Goal: Task Accomplishment & Management: Complete application form

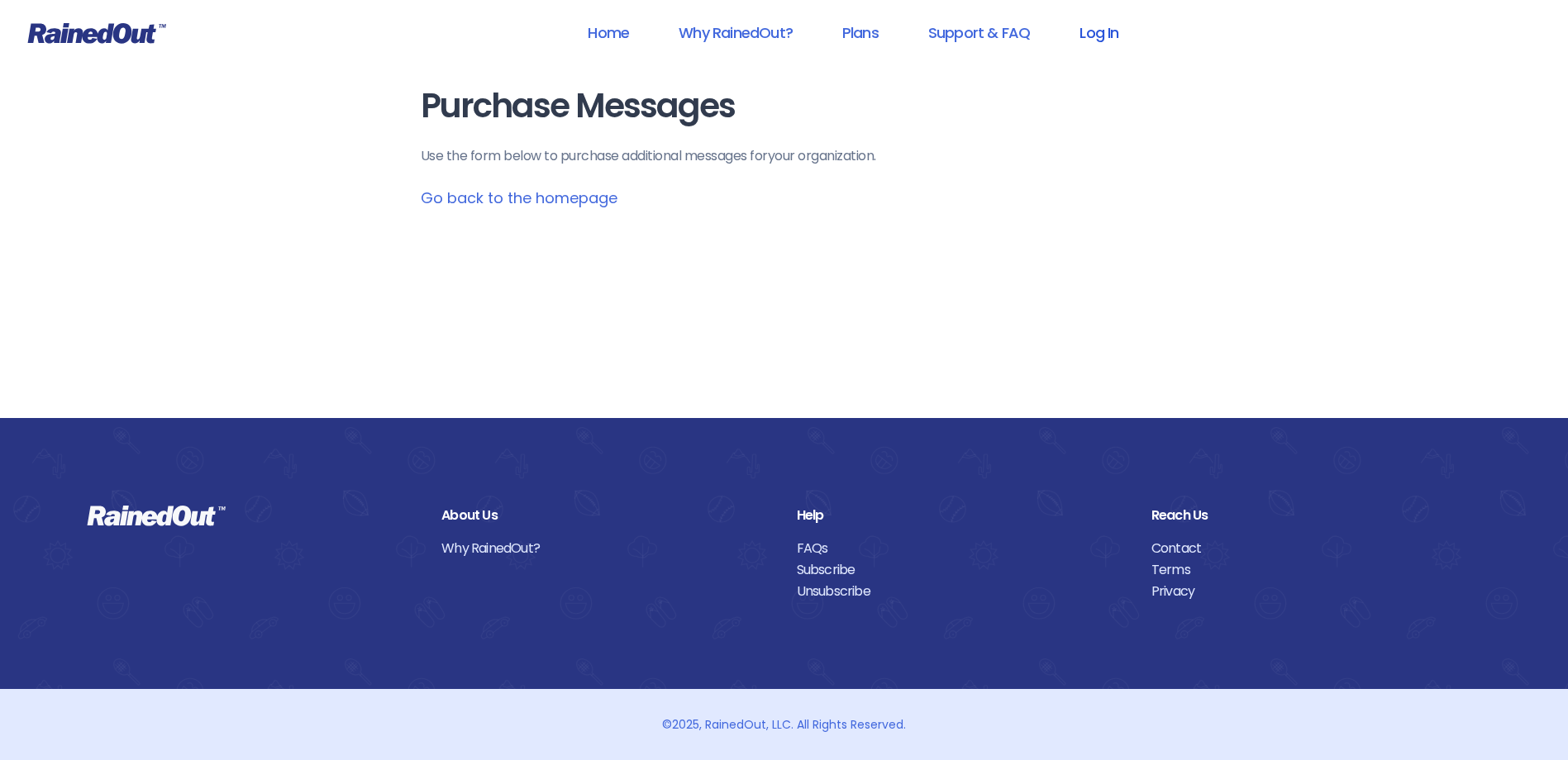
click at [1099, 29] on link "Log In" at bounding box center [1099, 33] width 82 height 38
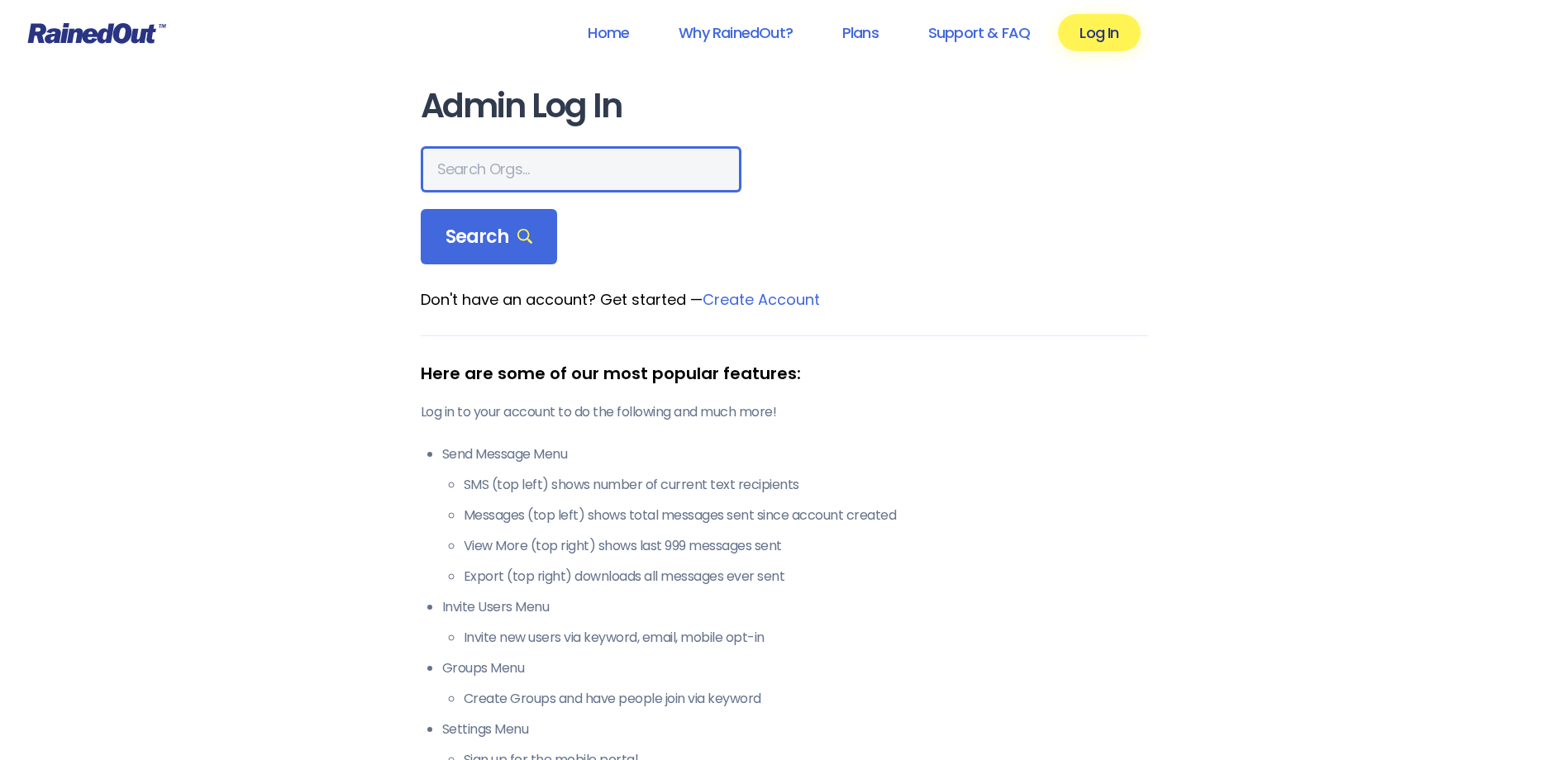
click at [504, 166] on input "text" at bounding box center [580, 168] width 321 height 46
type input "hfah"
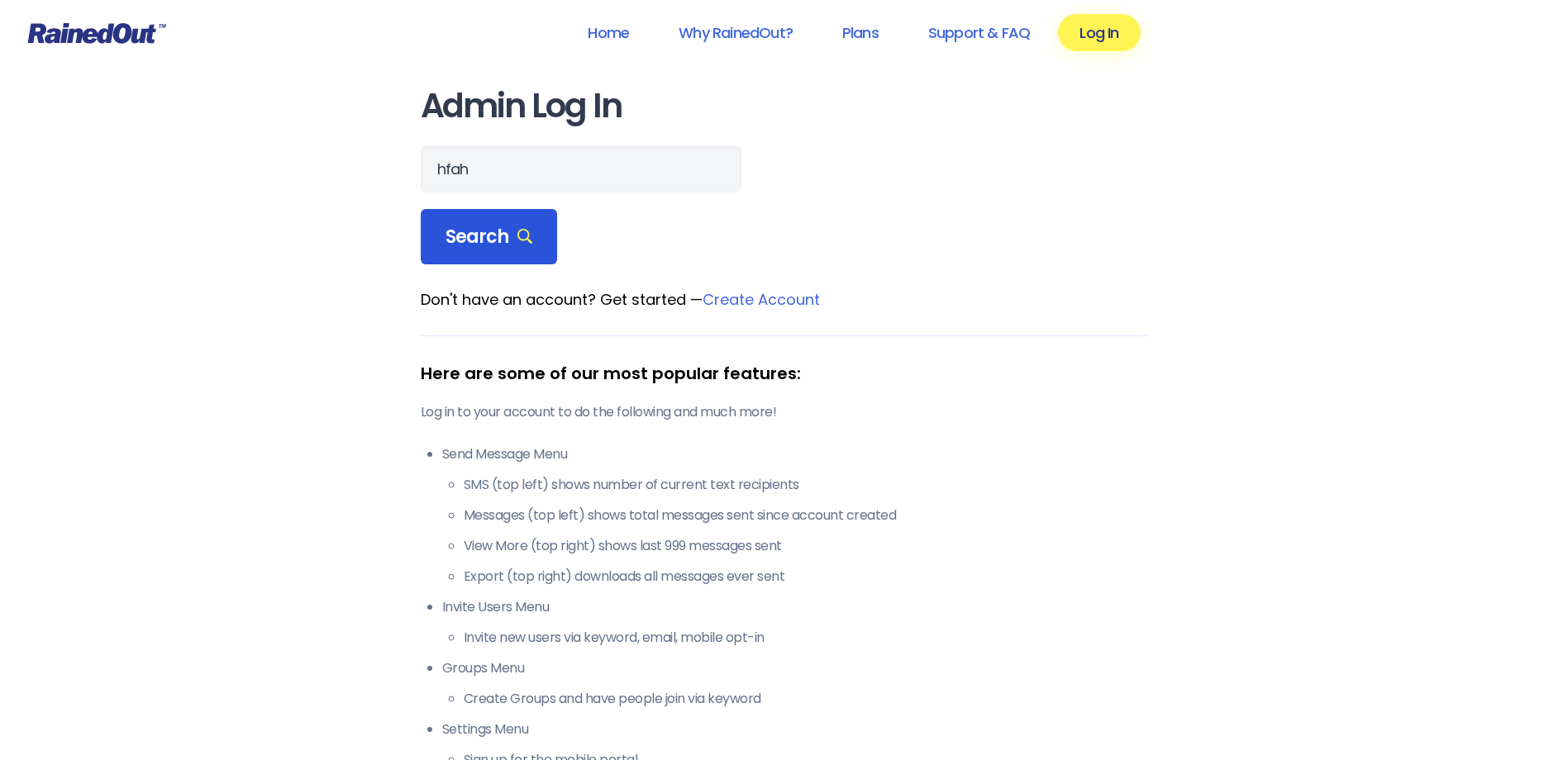
click at [499, 237] on span "Search" at bounding box center [489, 237] width 87 height 24
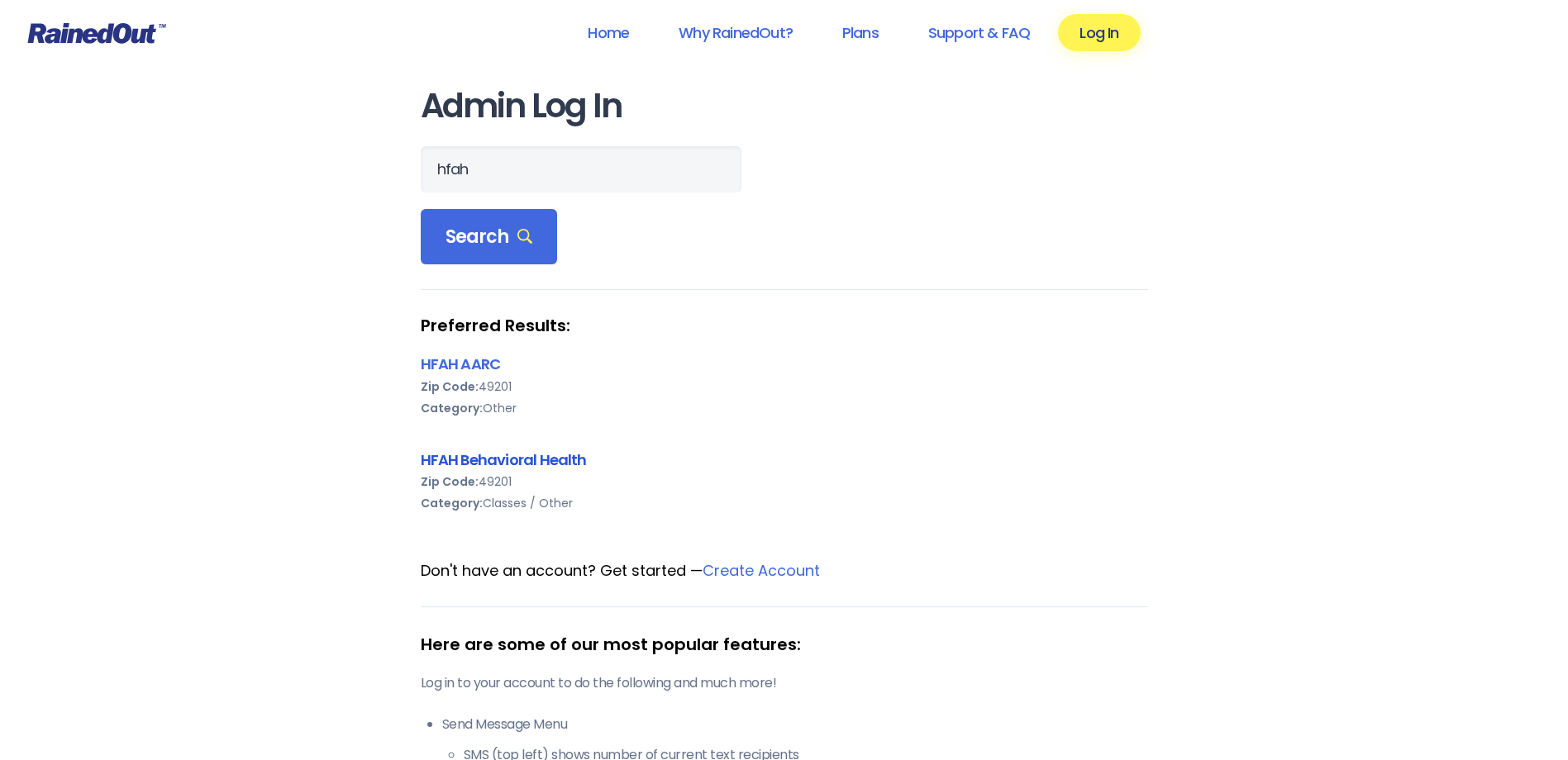
click at [510, 461] on link "HFAH Behavioral Health" at bounding box center [503, 460] width 166 height 21
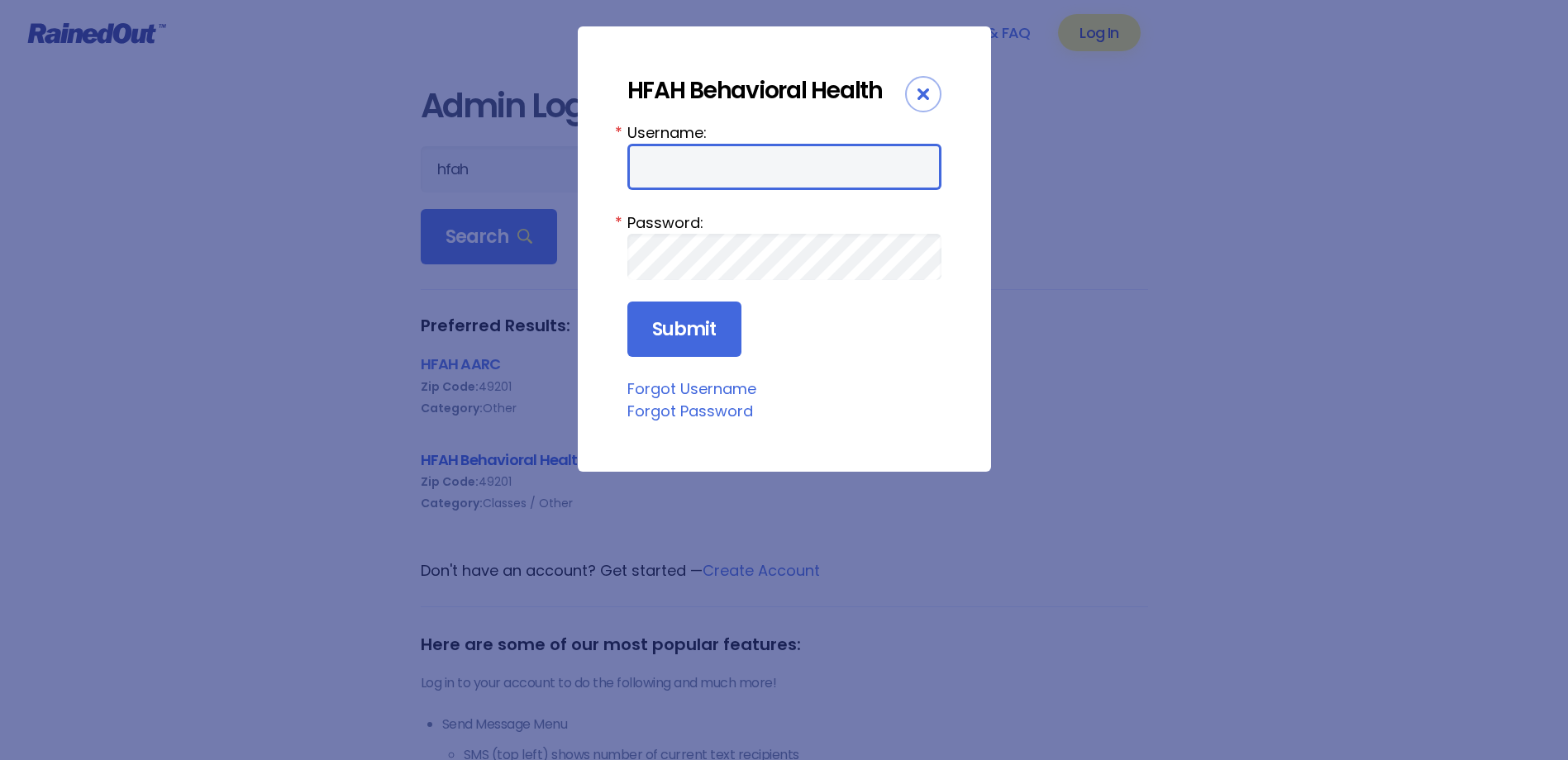
type input "chargenurse"
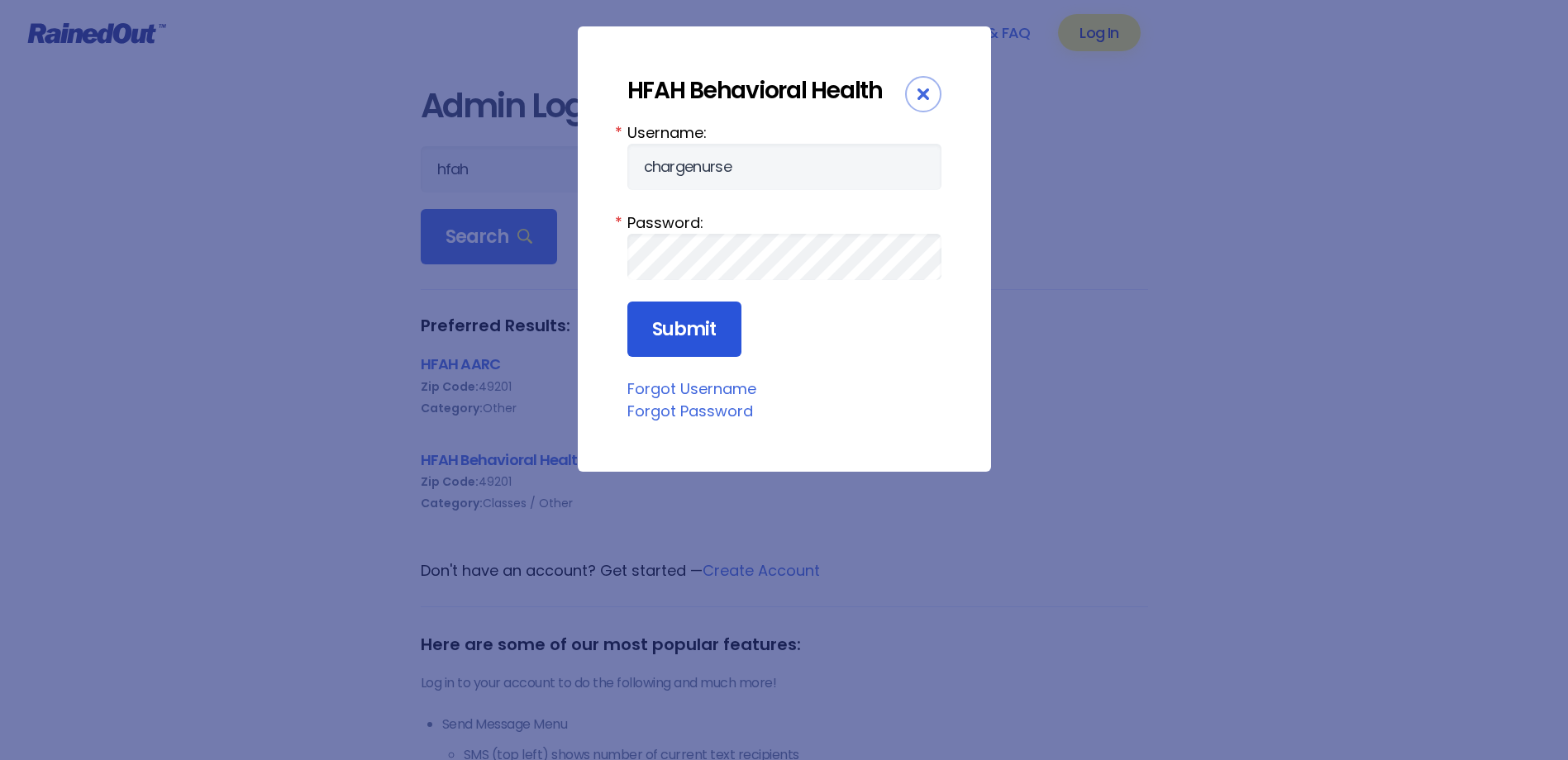
click at [689, 329] on input "Submit" at bounding box center [684, 330] width 114 height 56
